Goal: Transaction & Acquisition: Purchase product/service

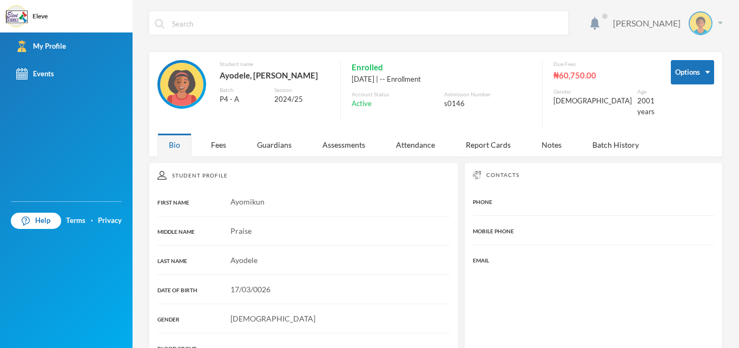
click at [710, 24] on div "[PERSON_NAME]" at bounding box center [664, 23] width 118 height 24
click at [686, 81] on button "Logout" at bounding box center [684, 79] width 49 height 16
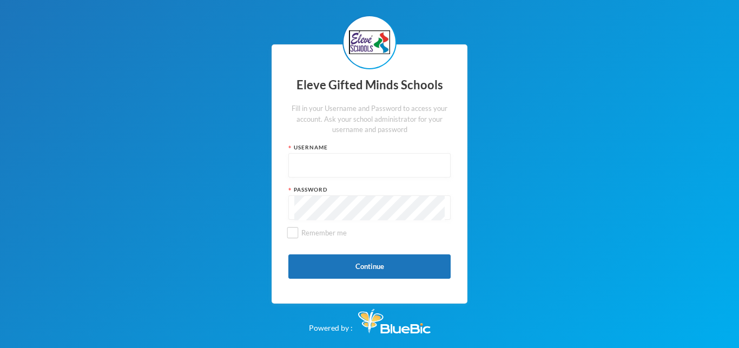
click at [333, 168] on input "text" at bounding box center [369, 166] width 150 height 24
type input "S0050"
click at [370, 263] on button "Continue" at bounding box center [369, 266] width 162 height 24
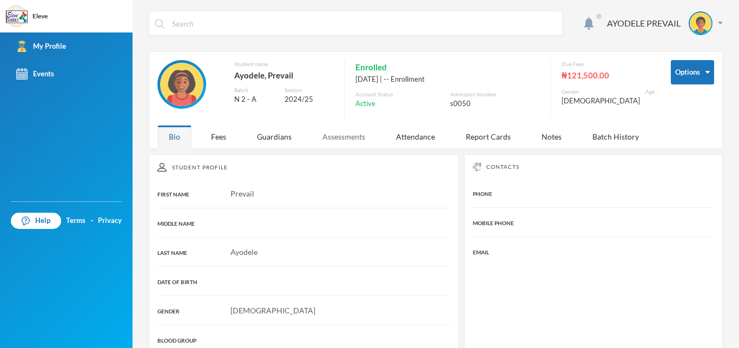
click at [345, 137] on div "Assessments" at bounding box center [343, 136] width 65 height 23
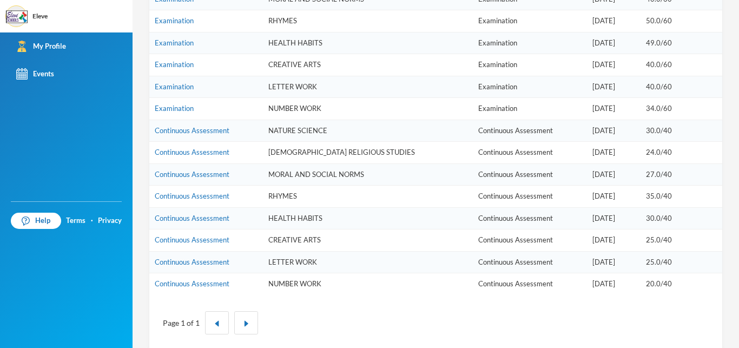
scroll to position [538, 0]
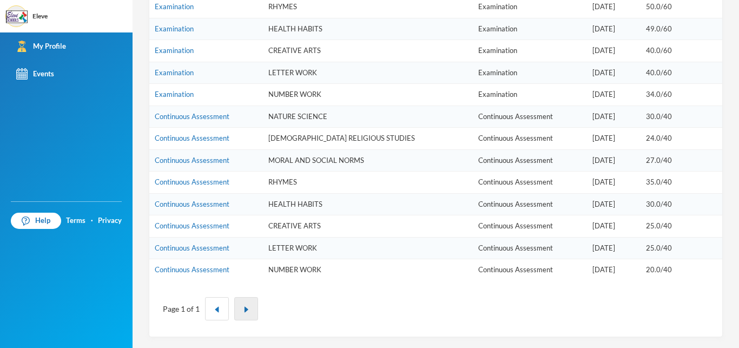
click at [243, 311] on img "button" at bounding box center [246, 309] width 6 height 6
click at [247, 308] on img "button" at bounding box center [246, 309] width 6 height 6
click at [242, 305] on button "button" at bounding box center [246, 308] width 24 height 23
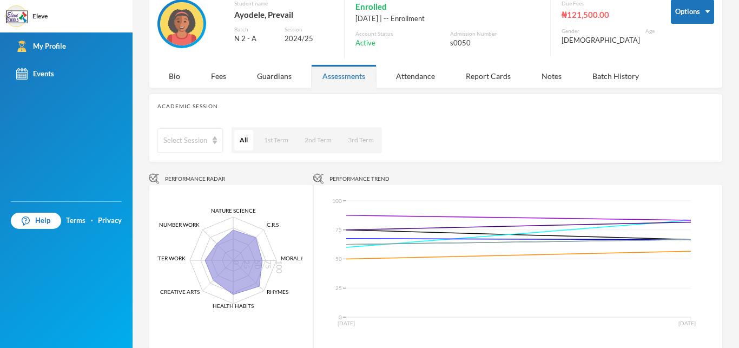
scroll to position [0, 0]
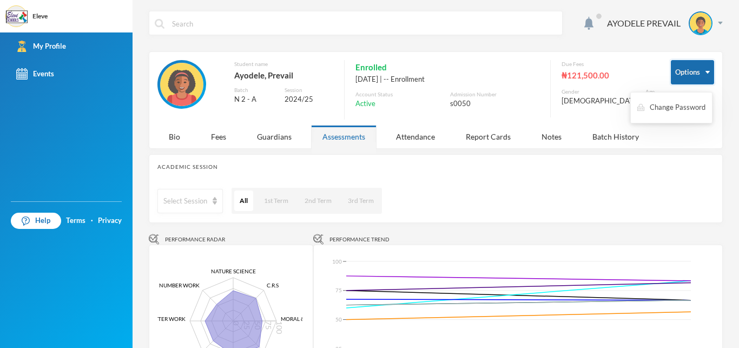
click at [706, 72] on img "button" at bounding box center [708, 72] width 4 height 3
click at [221, 137] on div "Fees" at bounding box center [219, 136] width 38 height 23
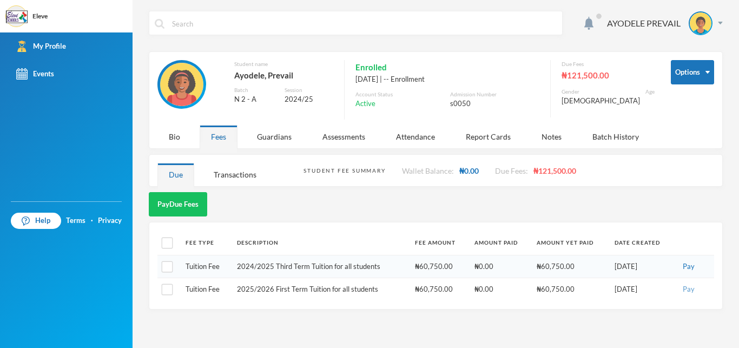
click at [689, 291] on button "Pay" at bounding box center [689, 290] width 18 height 12
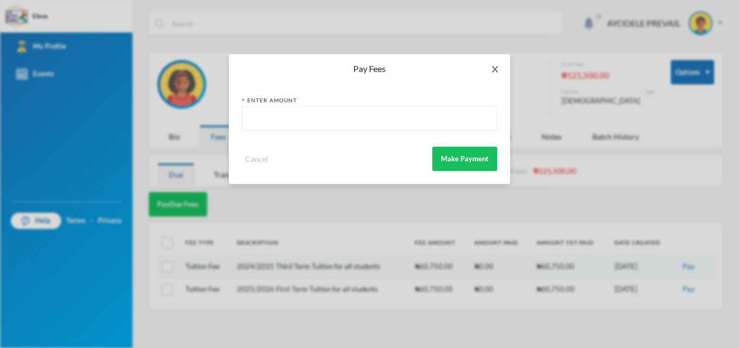
click at [497, 71] on icon "icon: close" at bounding box center [495, 69] width 6 height 6
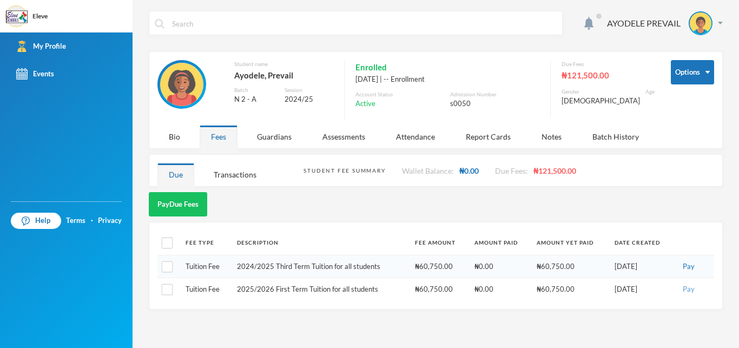
click at [691, 292] on button "Pay" at bounding box center [689, 290] width 18 height 12
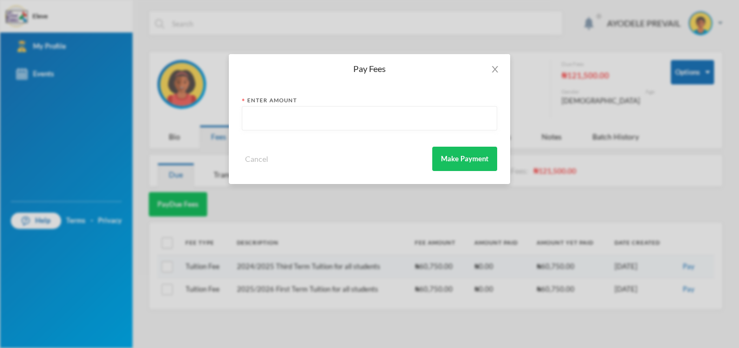
click at [267, 115] on input "text" at bounding box center [369, 119] width 243 height 24
type input "60750"
click at [457, 162] on button "Make Payment" at bounding box center [464, 159] width 65 height 24
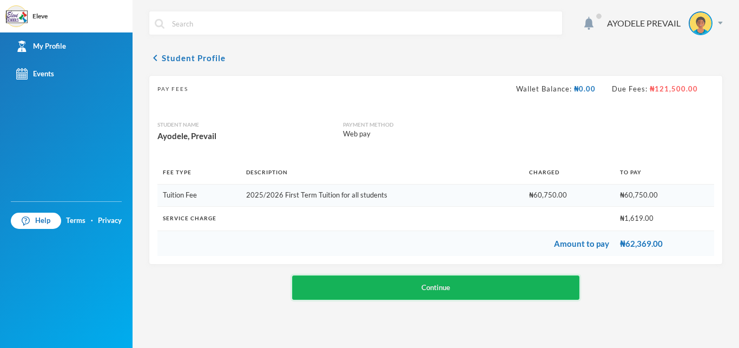
click at [453, 286] on button "Continue" at bounding box center [435, 287] width 287 height 24
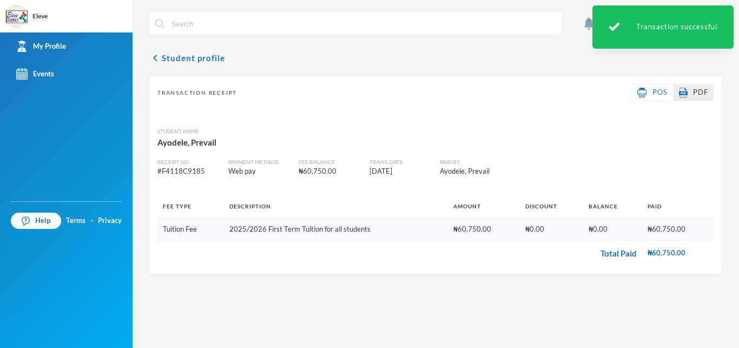
click at [695, 96] on span "PDF" at bounding box center [700, 92] width 15 height 9
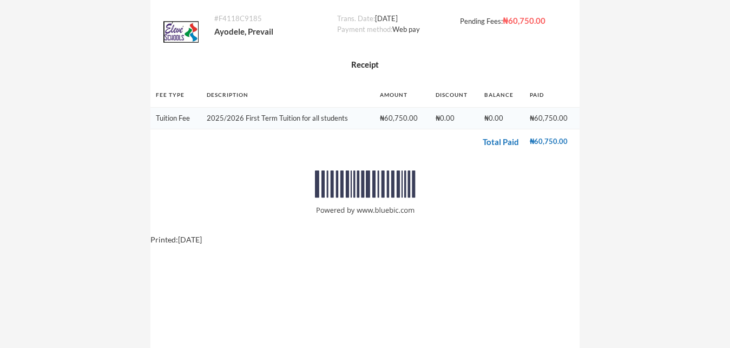
click at [388, 233] on div at bounding box center [365, 194] width 430 height 80
